Goal: Understand process/instructions: Learn how to perform a task or action

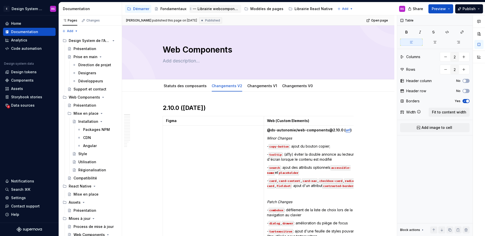
click at [198, 9] on div "Librairie webcomponents" at bounding box center [219, 8] width 42 height 5
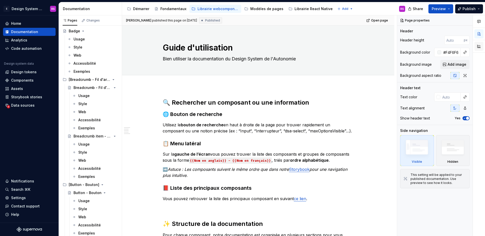
scroll to position [67, 0]
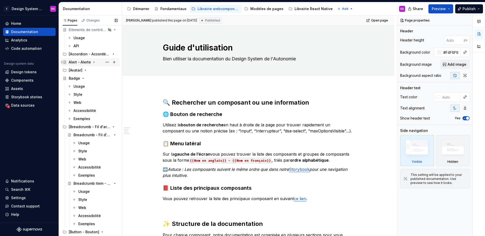
click at [79, 62] on div "Alert - Alerte" at bounding box center [80, 62] width 22 height 5
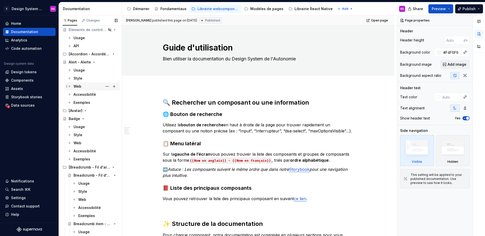
click at [87, 82] on div "Web" at bounding box center [92, 86] width 54 height 8
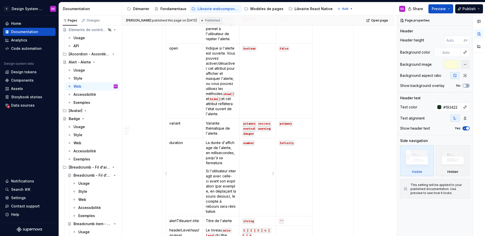
scroll to position [429, 0]
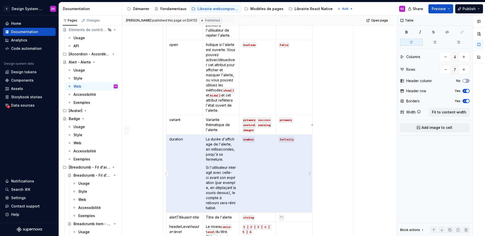
drag, startPoint x: 170, startPoint y: 140, endPoint x: 280, endPoint y: 165, distance: 113.0
click at [280, 165] on tr "duration La durée d'affichage de l'alerte, en millisecondes, jusqu'à sa fermetu…" at bounding box center [239, 174] width 146 height 78
type textarea "*"
click at [166, 174] on html "E Design System de l'Autonomie RS Home Documentation Analytics Code automation …" at bounding box center [242, 118] width 485 height 236
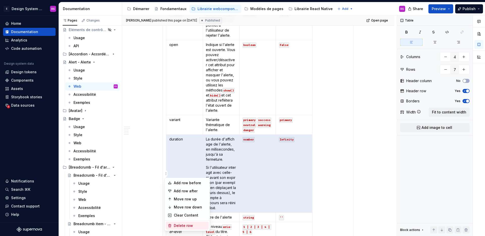
click at [185, 227] on div "Delete row" at bounding box center [190, 225] width 33 height 5
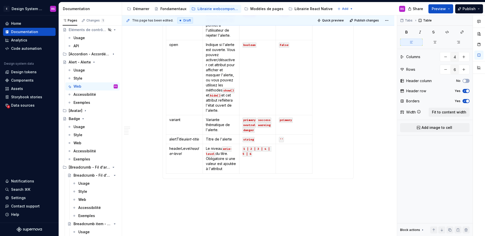
type input "6"
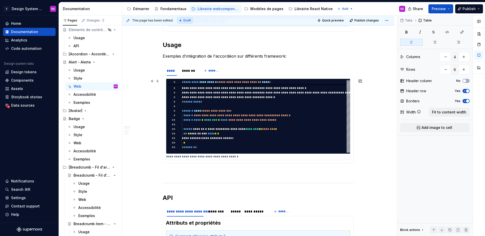
scroll to position [0, 0]
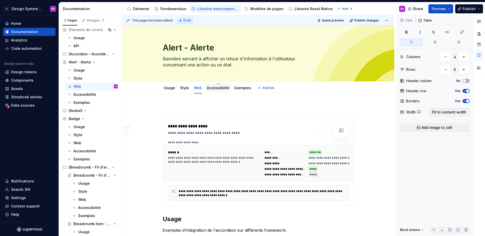
click at [216, 89] on link "Accessibilité" at bounding box center [218, 88] width 22 height 4
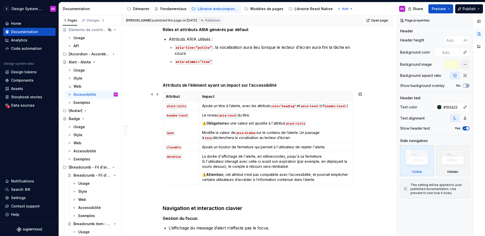
scroll to position [91, 0]
click at [163, 173] on html "E Design System de l'Autonomie RS Home Documentation Analytics Code automation …" at bounding box center [242, 118] width 485 height 236
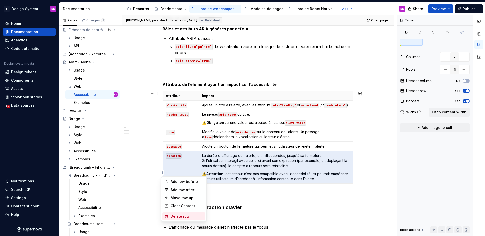
click at [174, 216] on div "Delete row" at bounding box center [187, 216] width 33 height 5
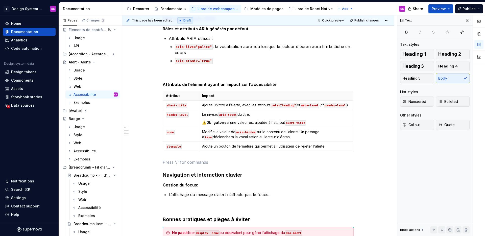
type textarea "*"
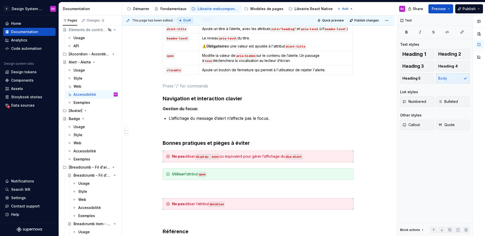
scroll to position [177, 0]
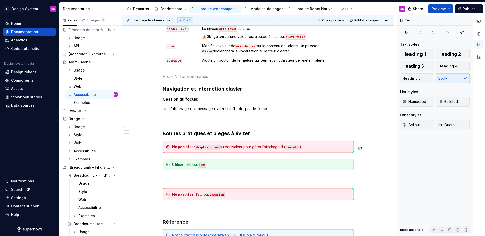
click at [313, 153] on div "Ne pas utiliser display: none ou équivalent pour gérer l’affichage du dsa-alert" at bounding box center [258, 147] width 191 height 12
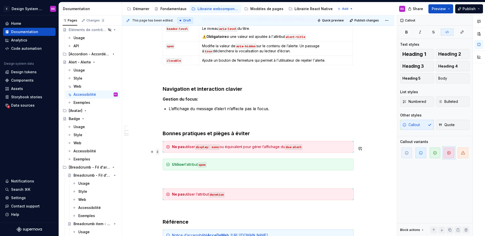
click at [156, 152] on span at bounding box center [158, 151] width 4 height 7
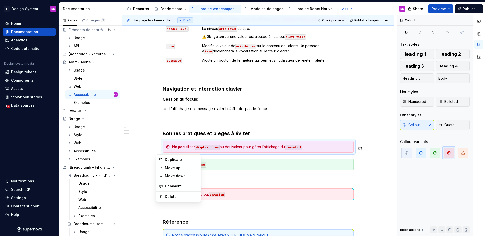
click at [205, 147] on div "Ne pas utiliser display: none ou équivalent pour gérer l’affichage du dsa-alert" at bounding box center [258, 147] width 191 height 12
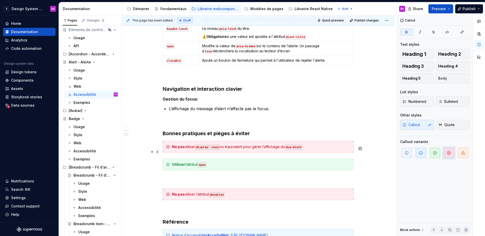
click at [159, 153] on span at bounding box center [158, 151] width 4 height 7
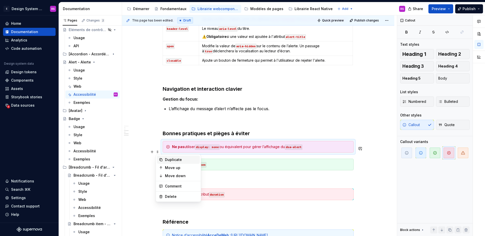
click at [180, 161] on div "Duplicate" at bounding box center [181, 159] width 33 height 5
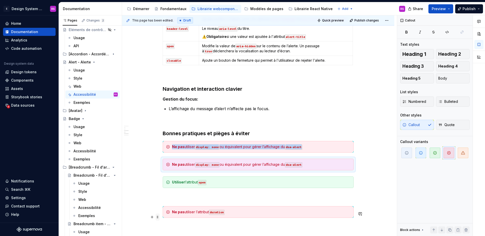
click at [159, 218] on span at bounding box center [158, 217] width 4 height 7
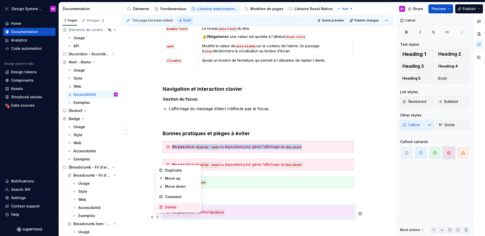
click at [171, 207] on div "Delete" at bounding box center [181, 207] width 33 height 5
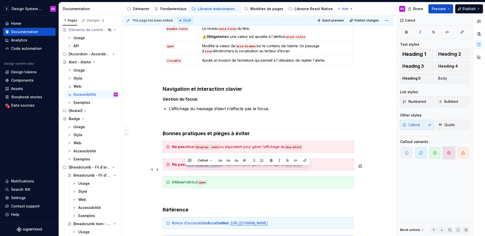
drag, startPoint x: 185, startPoint y: 169, endPoint x: 222, endPoint y: 167, distance: 37.2
click at [222, 167] on div "Ne pas utiliser display: none ou équivalent pour gérer l’affichage du dsa-alert" at bounding box center [261, 164] width 178 height 5
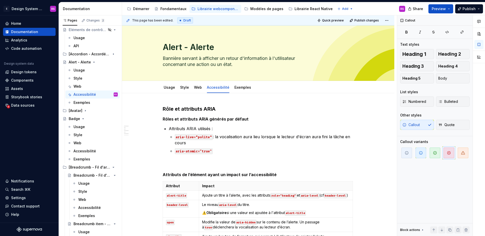
scroll to position [0, 0]
click at [241, 89] on link "Exemples" at bounding box center [243, 88] width 17 height 4
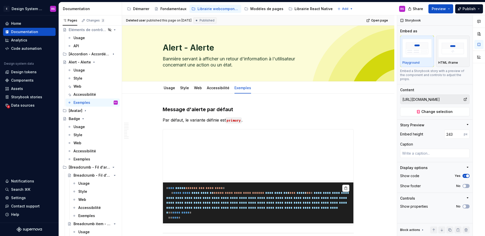
type textarea "*"
